Goal: Contribute content: Add original content to the website for others to see

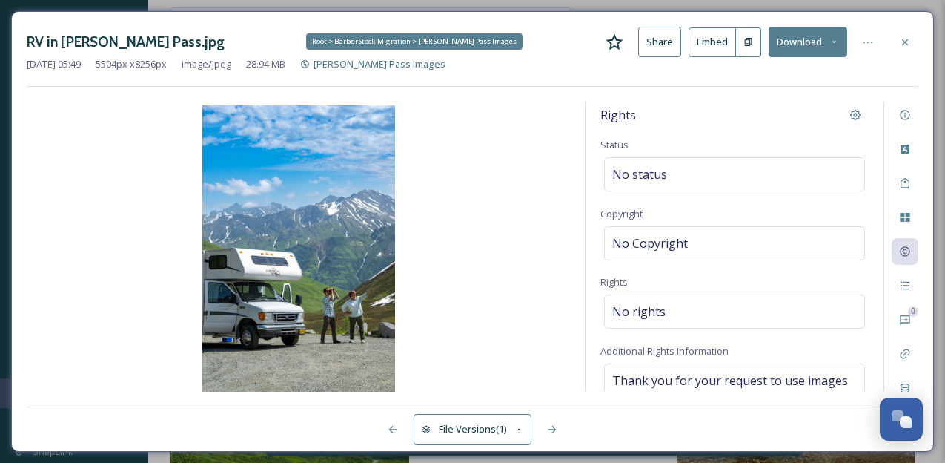
scroll to position [40, 0]
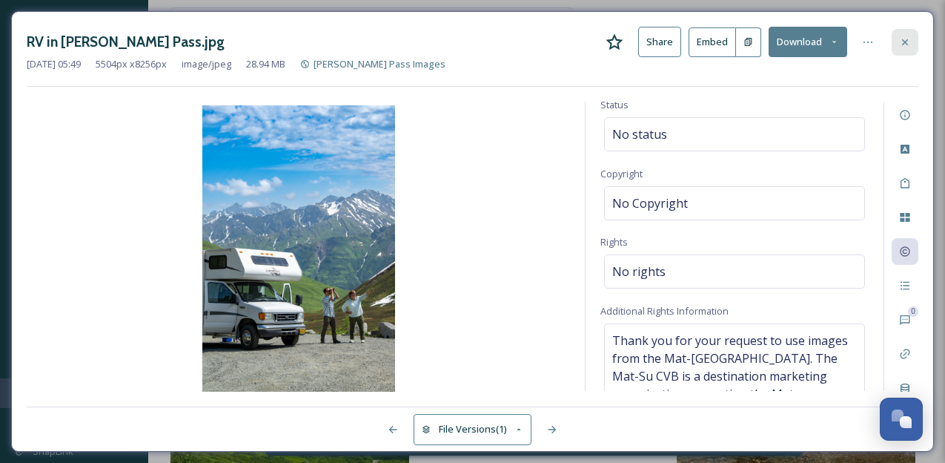
click at [910, 42] on icon at bounding box center [905, 42] width 12 height 12
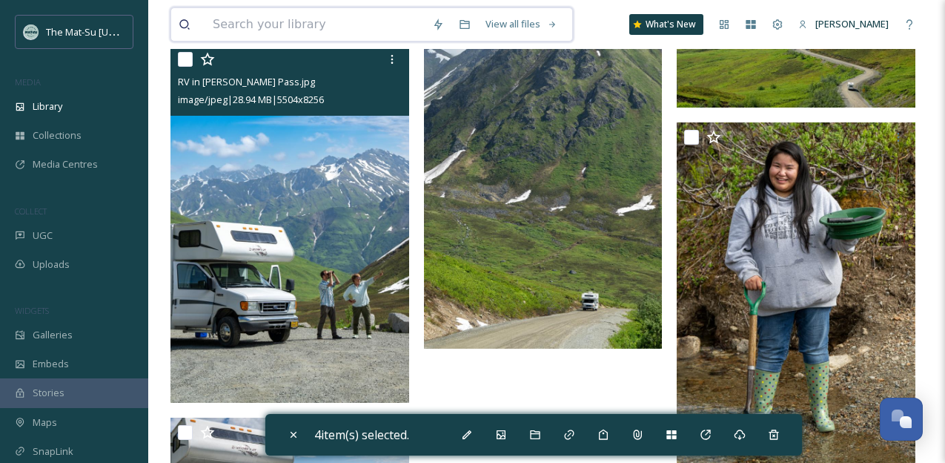
click at [284, 24] on input at bounding box center [314, 24] width 219 height 33
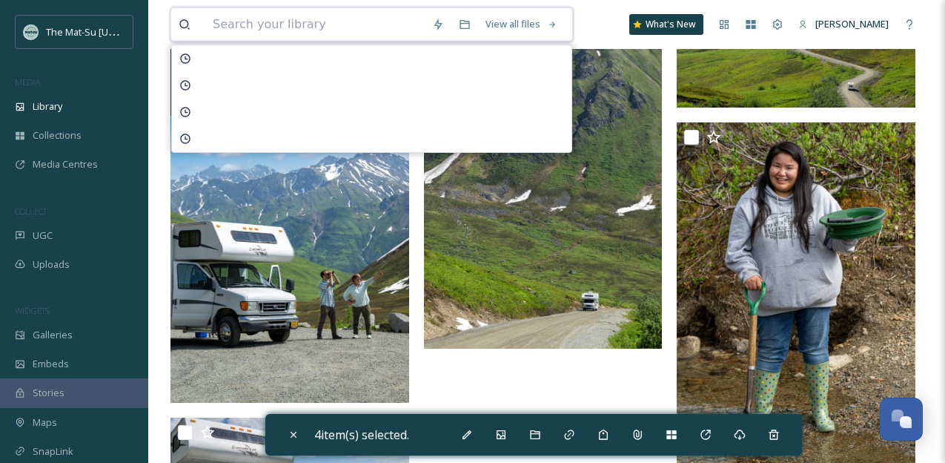
type input "k"
click at [56, 104] on span "Library" at bounding box center [48, 106] width 30 height 14
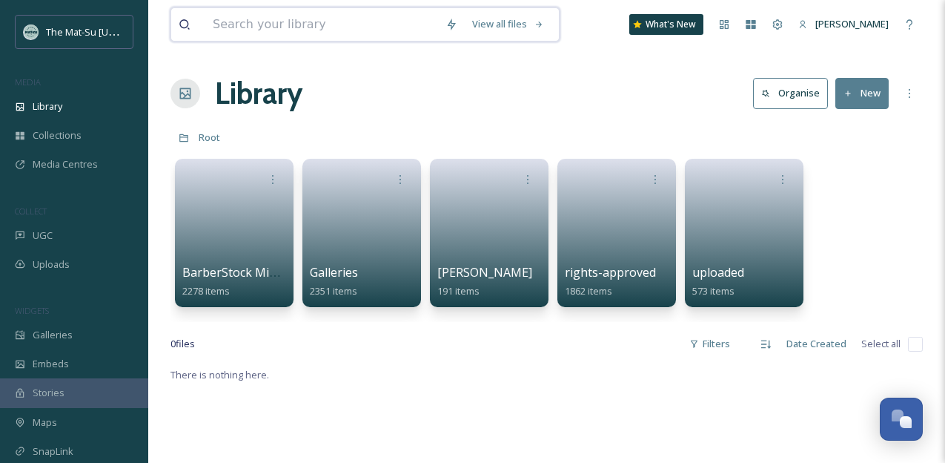
click at [272, 31] on input at bounding box center [321, 24] width 233 height 33
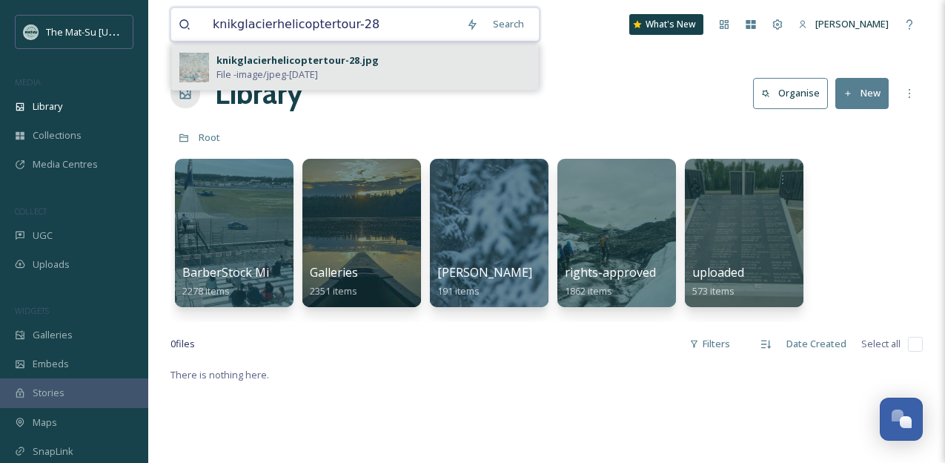
type input "knikglacierhelicoptertour-28"
click at [260, 69] on span "File - image/jpeg - [DATE]" at bounding box center [268, 74] width 102 height 14
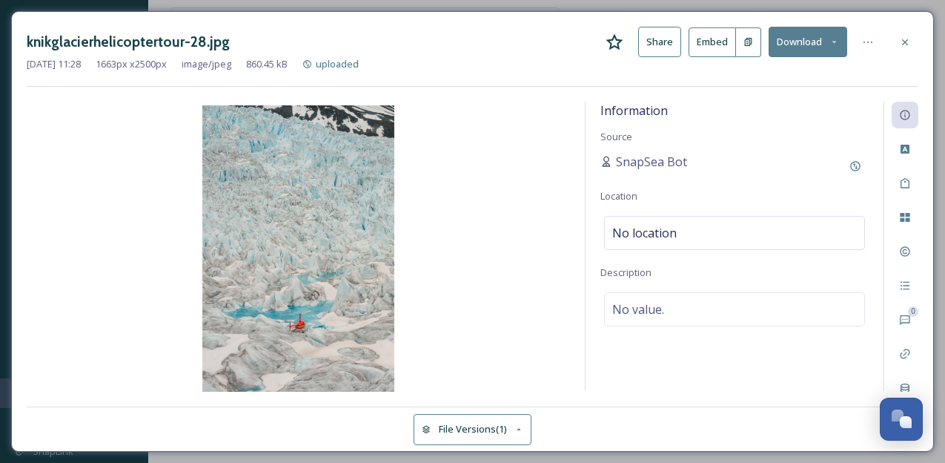
click at [523, 427] on icon at bounding box center [520, 430] width 10 height 10
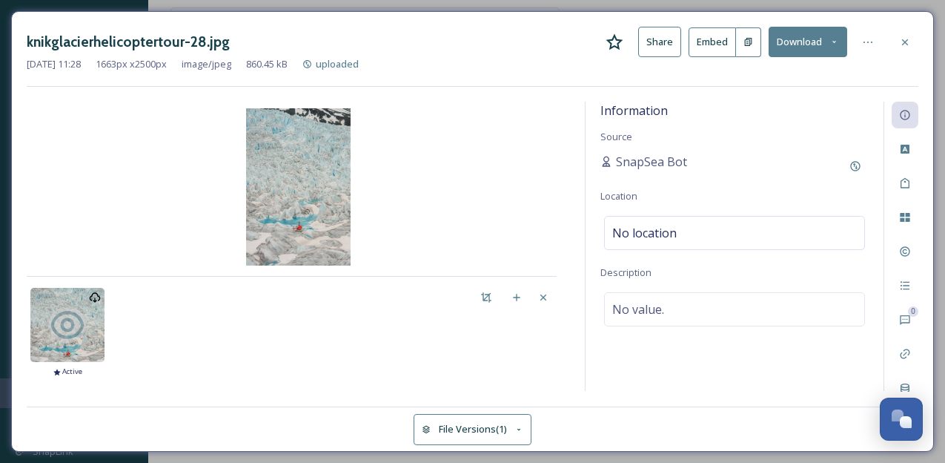
click at [523, 427] on icon at bounding box center [520, 430] width 10 height 10
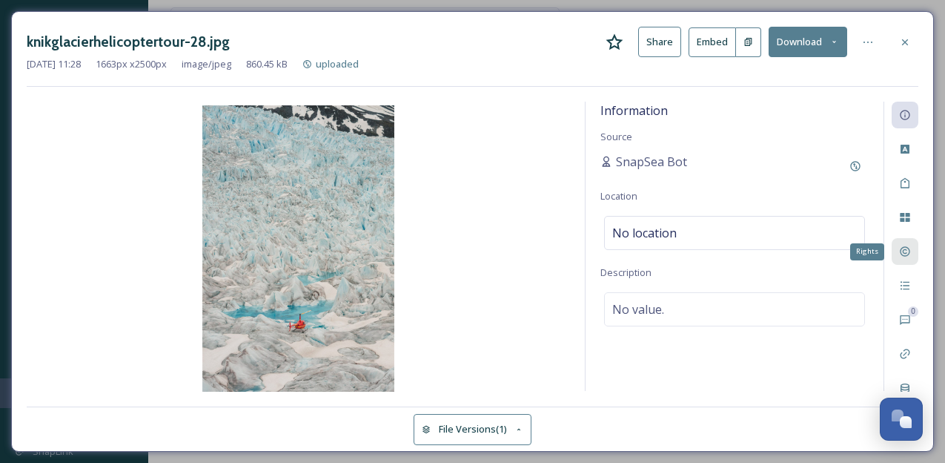
click at [909, 255] on icon at bounding box center [905, 251] width 12 height 12
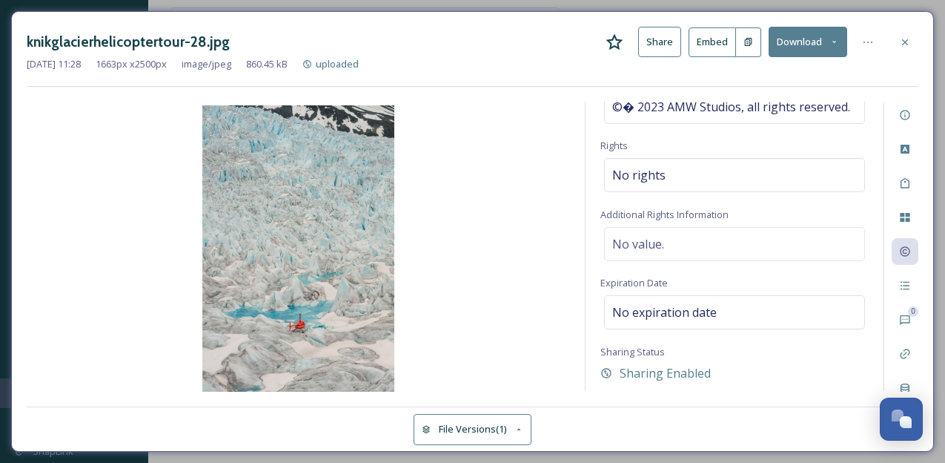
scroll to position [165, 0]
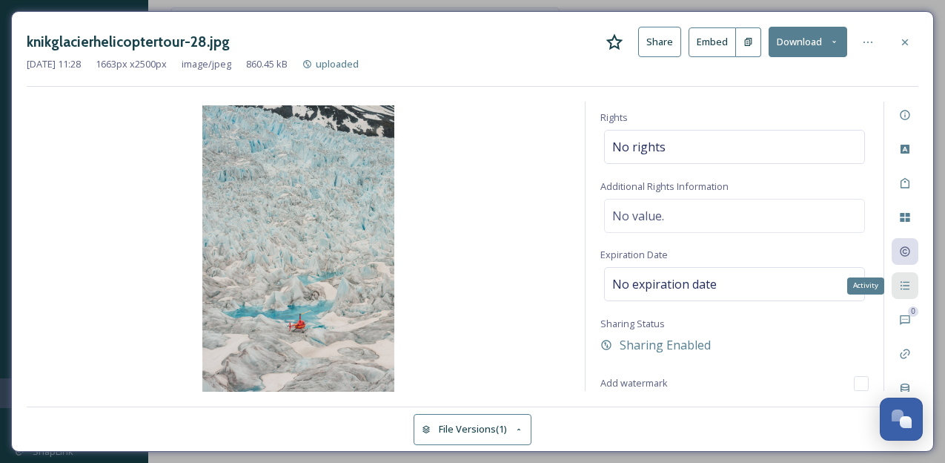
click at [902, 288] on icon at bounding box center [905, 286] width 12 height 12
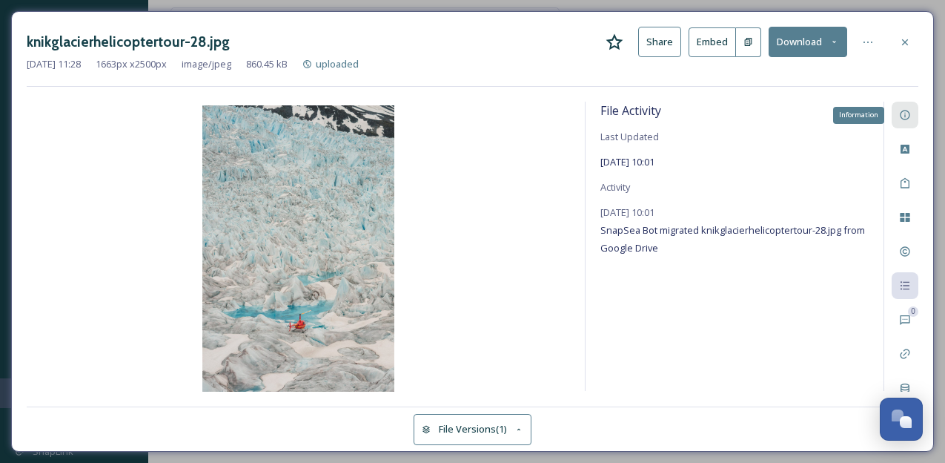
click at [909, 119] on icon at bounding box center [905, 115] width 12 height 12
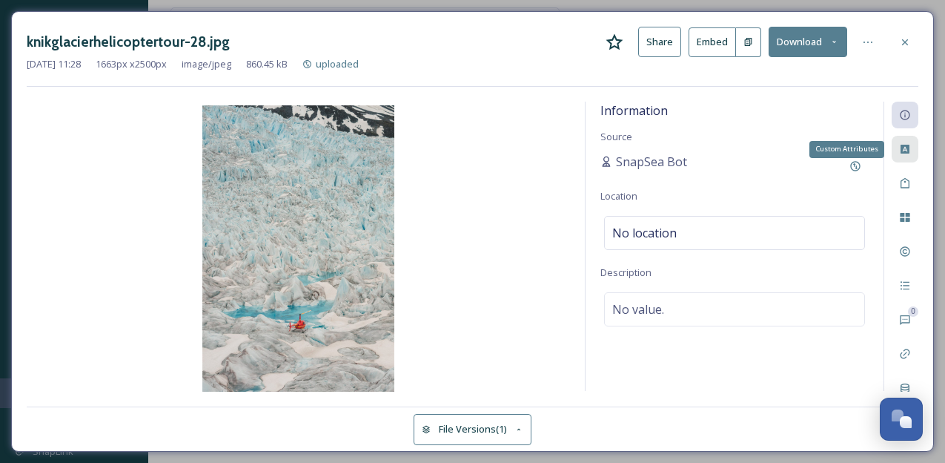
click at [908, 151] on icon at bounding box center [905, 149] width 12 height 12
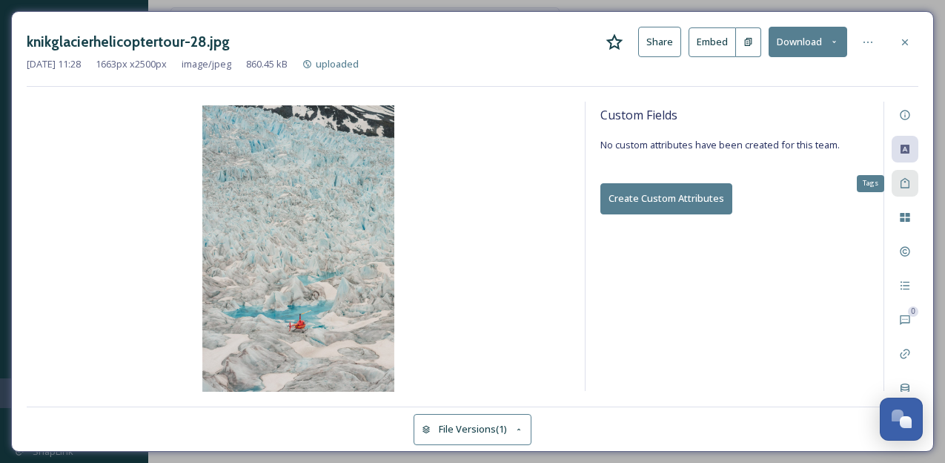
click at [906, 185] on icon at bounding box center [905, 183] width 12 height 12
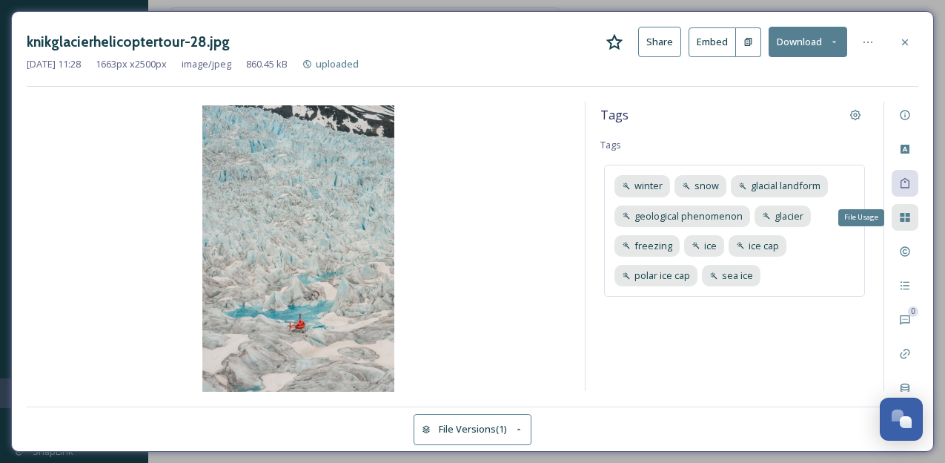
click at [910, 217] on icon at bounding box center [905, 217] width 12 height 12
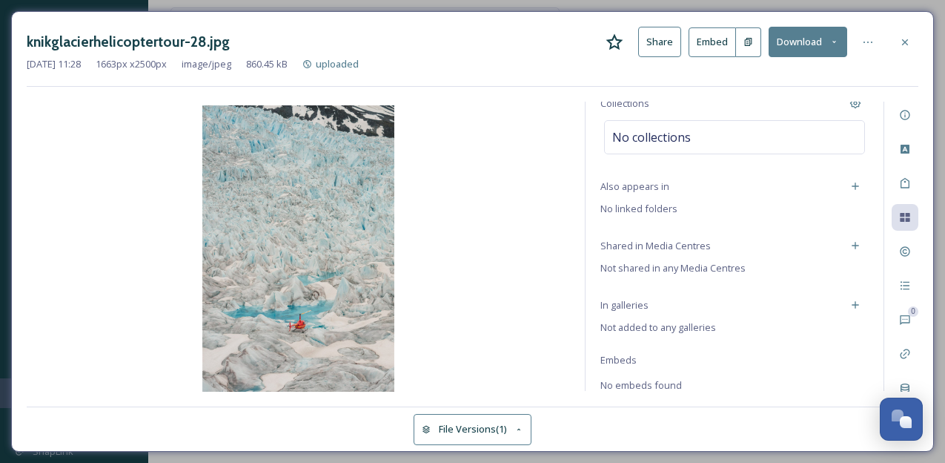
scroll to position [107, 0]
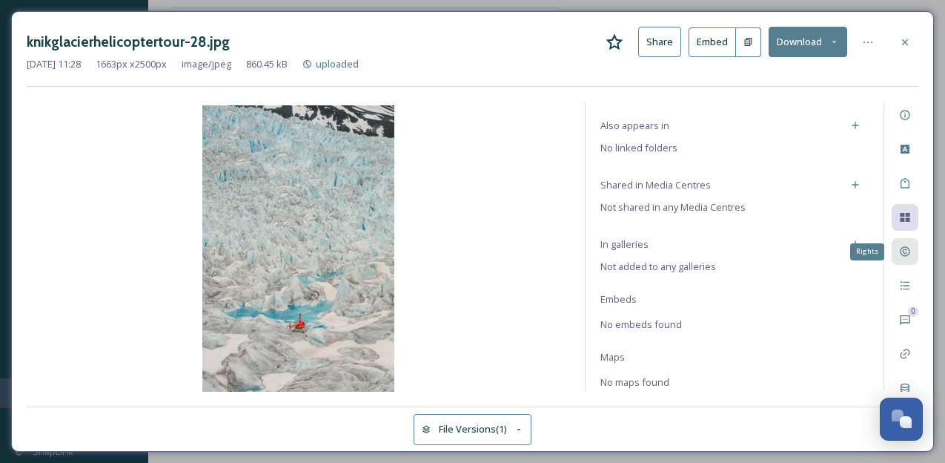
click at [908, 251] on icon at bounding box center [905, 251] width 12 height 12
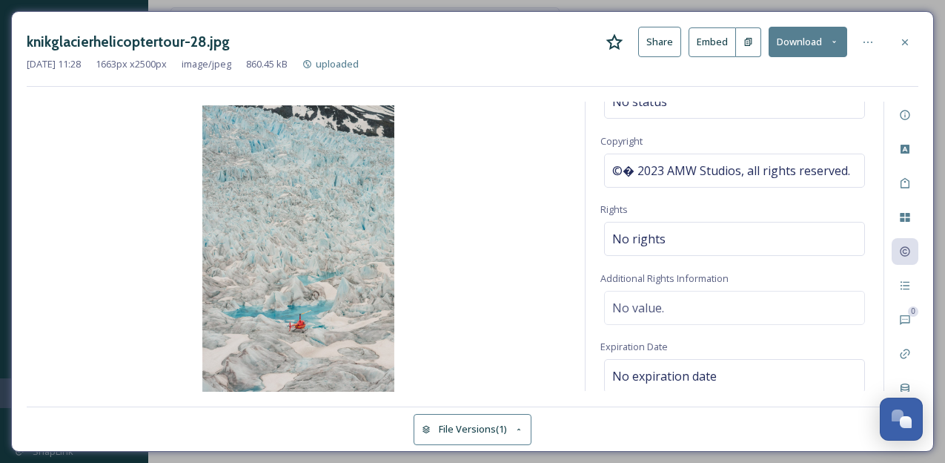
scroll to position [68, 0]
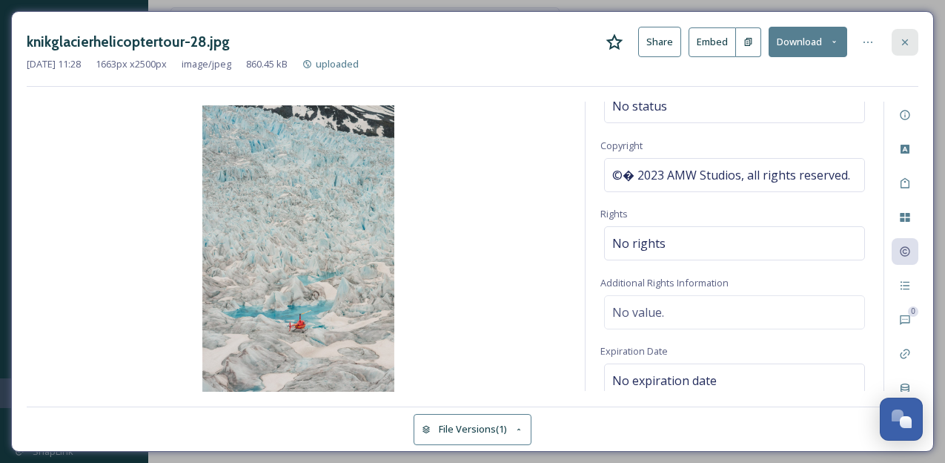
click at [902, 49] on div at bounding box center [905, 42] width 27 height 27
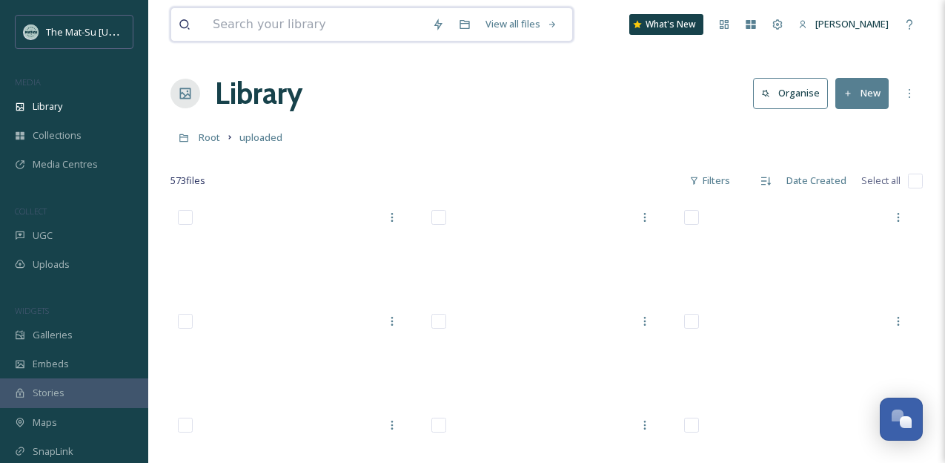
click at [274, 16] on input at bounding box center [314, 24] width 219 height 33
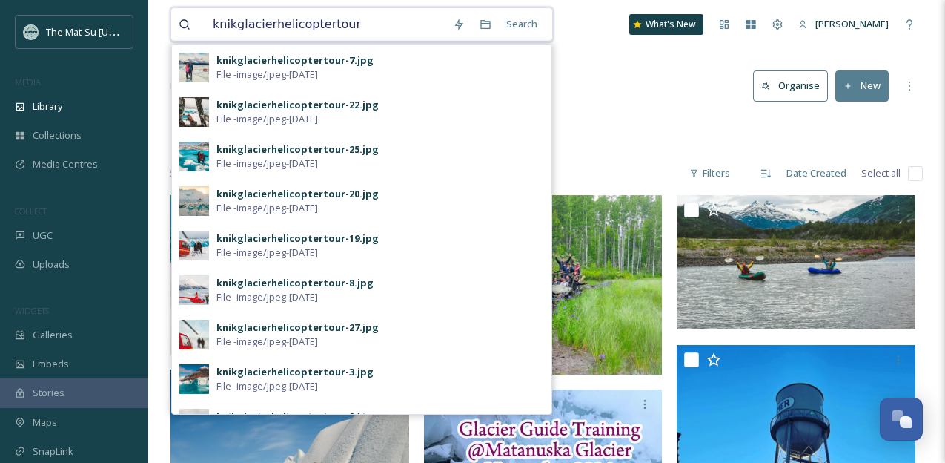
scroll to position [2, 0]
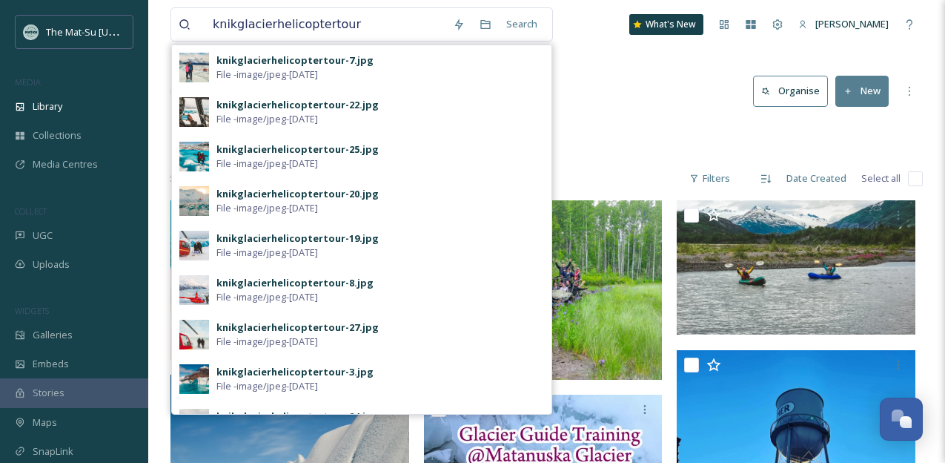
click at [638, 97] on div "Library Organise New" at bounding box center [547, 91] width 753 height 44
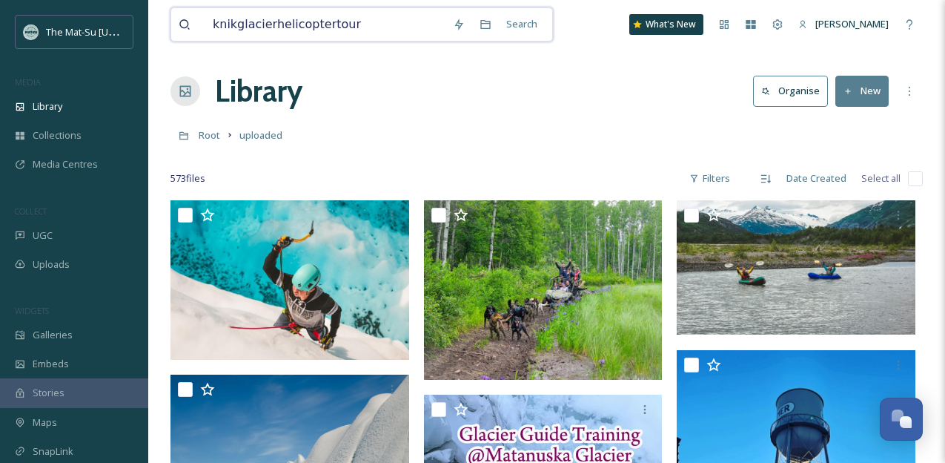
click at [285, 27] on input "knikglacierhelicoptertour" at bounding box center [325, 24] width 240 height 33
paste input "f72438f9-935d-cce6-3ada-9fddaea243b8"
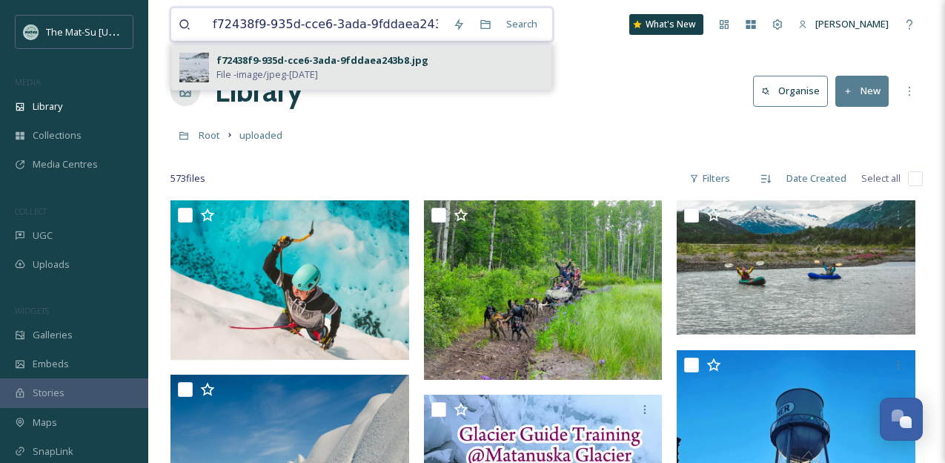
type input "f72438f9-935d-cce6-3ada-9fddaea243b8"
click at [267, 65] on div "f72438f9-935d-cce6-3ada-9fddaea243b8.jpg" at bounding box center [323, 60] width 212 height 14
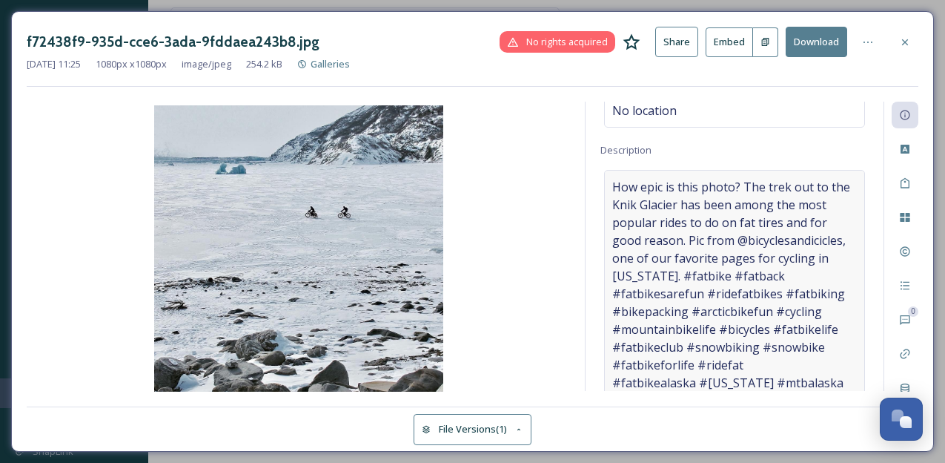
scroll to position [143, 0]
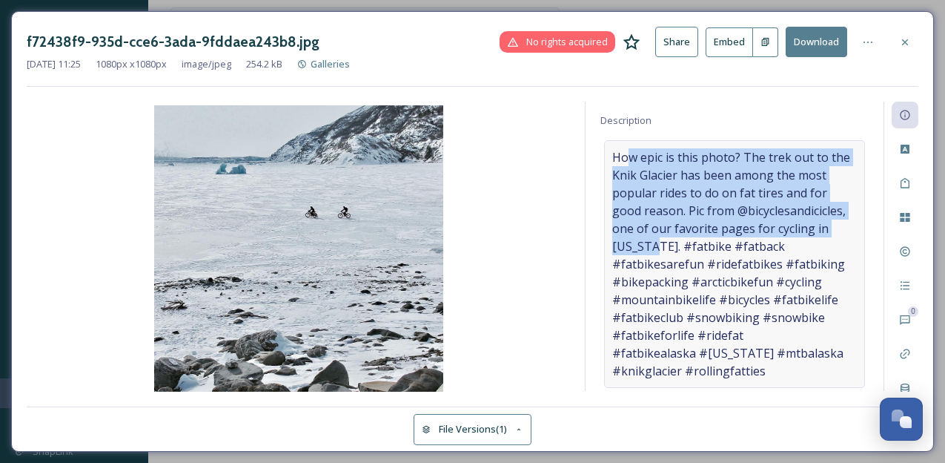
drag, startPoint x: 625, startPoint y: 158, endPoint x: 828, endPoint y: 219, distance: 211.6
click at [828, 219] on span "How epic is this photo? The trek out to the Knik Glacier has been among the mos…" at bounding box center [734, 263] width 245 height 231
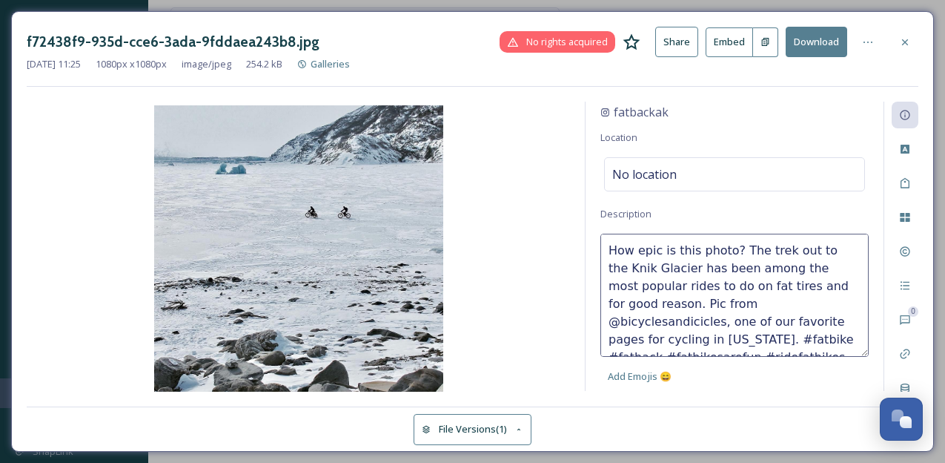
scroll to position [45, 0]
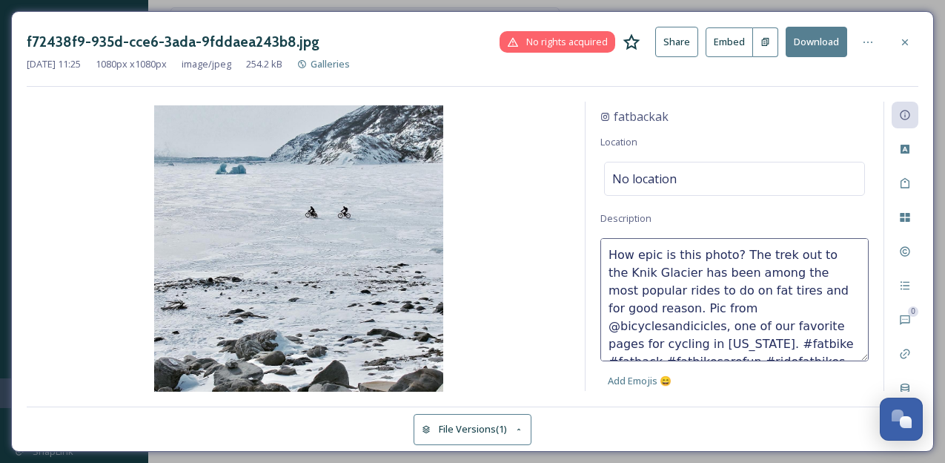
drag, startPoint x: 799, startPoint y: 323, endPoint x: 607, endPoint y: 254, distance: 204.1
click at [607, 254] on textarea "How epic is this photo? The trek out to the Knik Glacier has been among the mos…" at bounding box center [735, 299] width 268 height 123
click at [718, 277] on textarea "How epic is this photo? The trek out to the Knik Glacier has been among the mos…" at bounding box center [735, 299] width 268 height 123
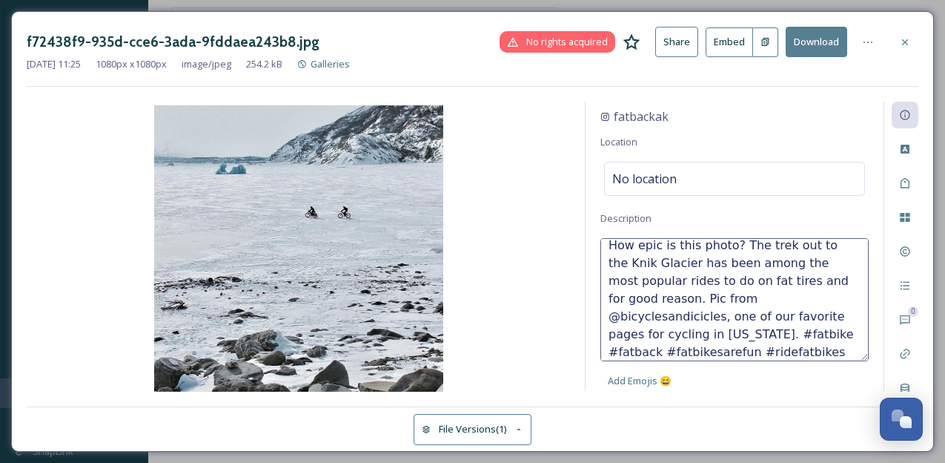
scroll to position [0, 0]
